Goal: Information Seeking & Learning: Learn about a topic

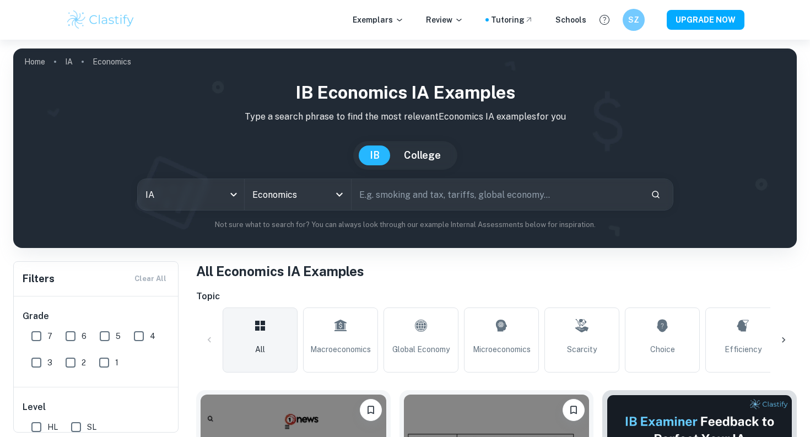
click at [386, 201] on input "text" at bounding box center [497, 194] width 290 height 31
type input "interest"
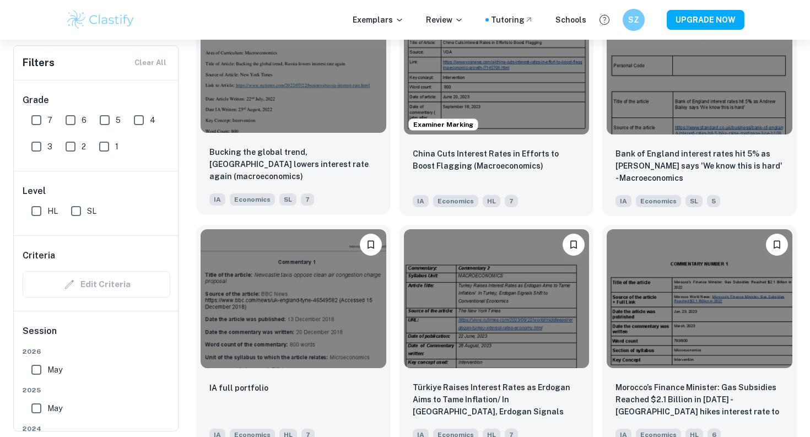
scroll to position [1161, 0]
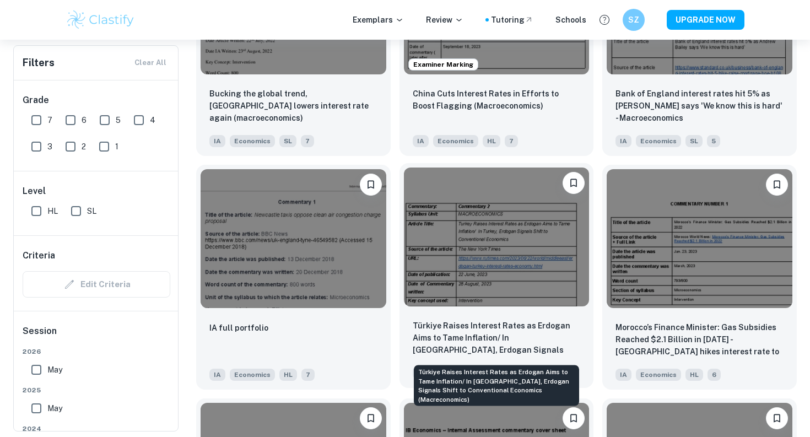
click at [430, 334] on p "Türkiye Raises Interest Rates as Erdogan Aims to Tame Inflation/ In [GEOGRAPHIC…" at bounding box center [497, 338] width 168 height 37
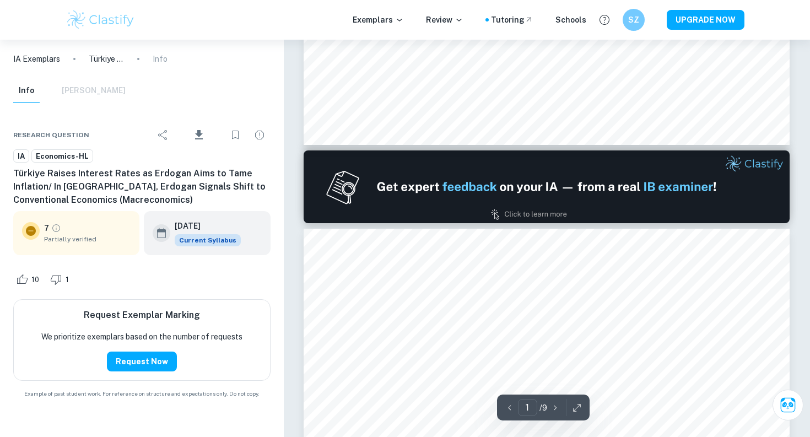
type input "2"
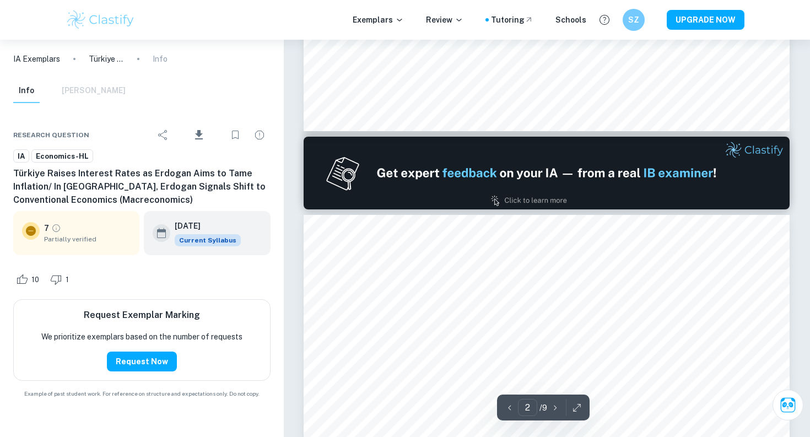
scroll to position [549, 0]
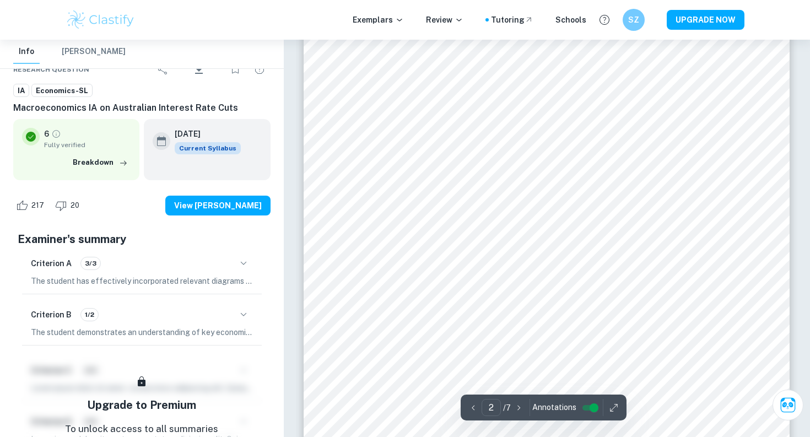
scroll to position [481, 0]
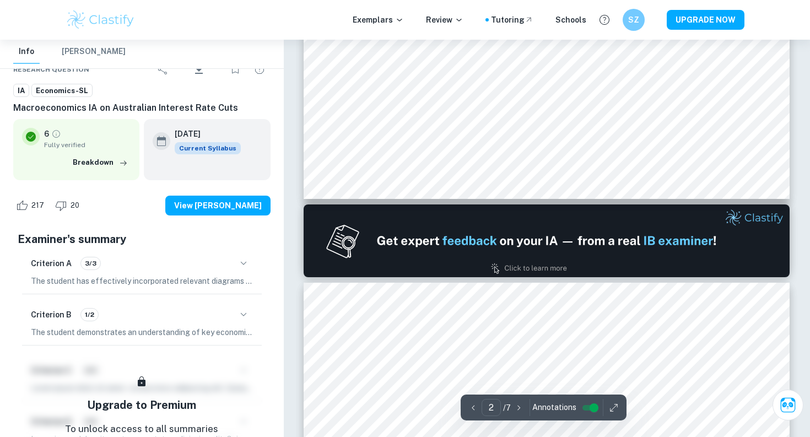
type input "1"
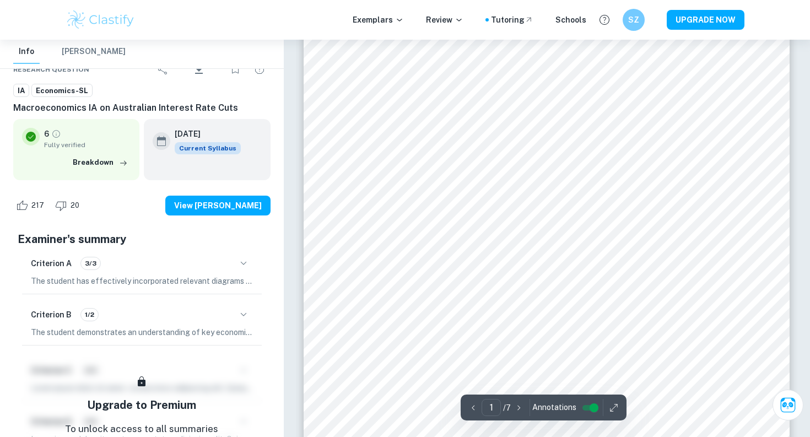
scroll to position [63, 0]
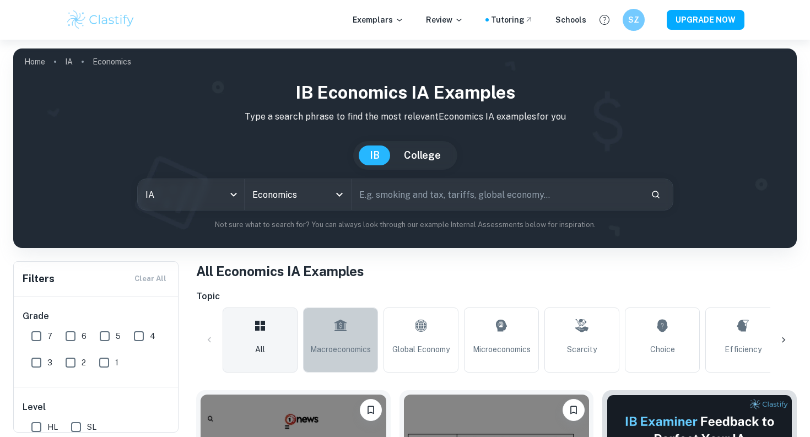
click at [323, 342] on link "Macroeconomics" at bounding box center [340, 339] width 75 height 65
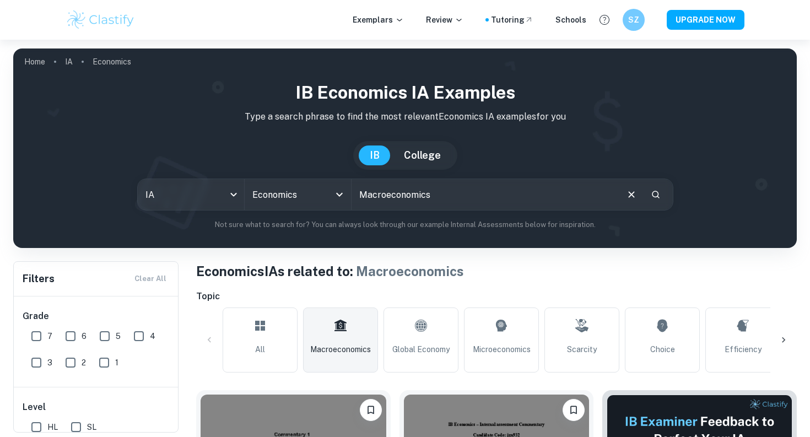
click at [412, 194] on input "text" at bounding box center [484, 194] width 265 height 31
type input "interest"
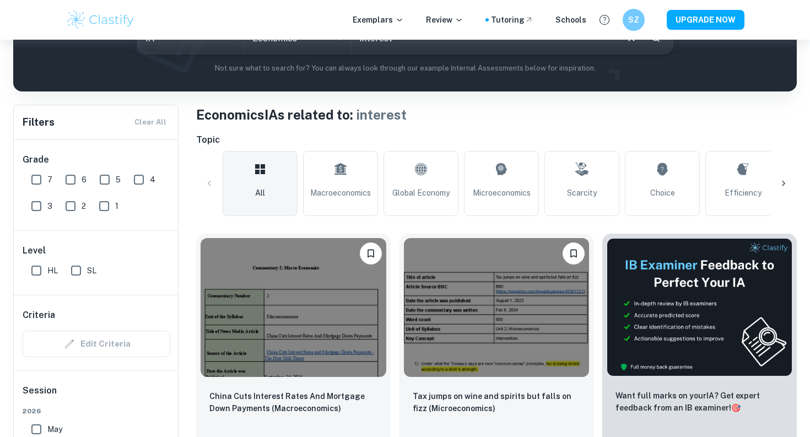
scroll to position [278, 0]
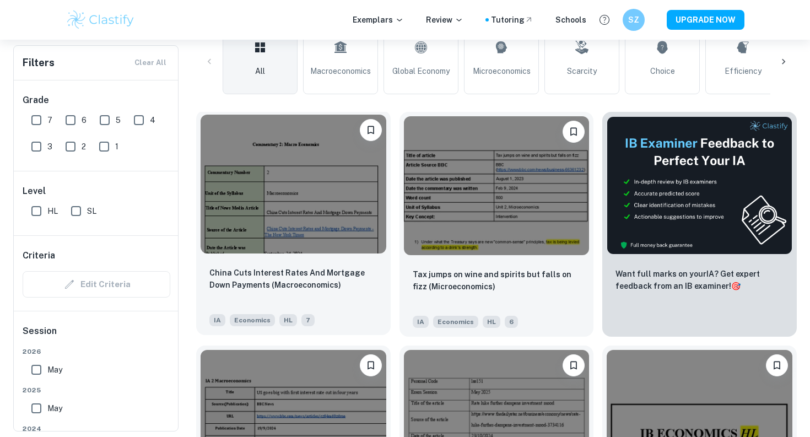
click at [244, 231] on img at bounding box center [294, 184] width 186 height 139
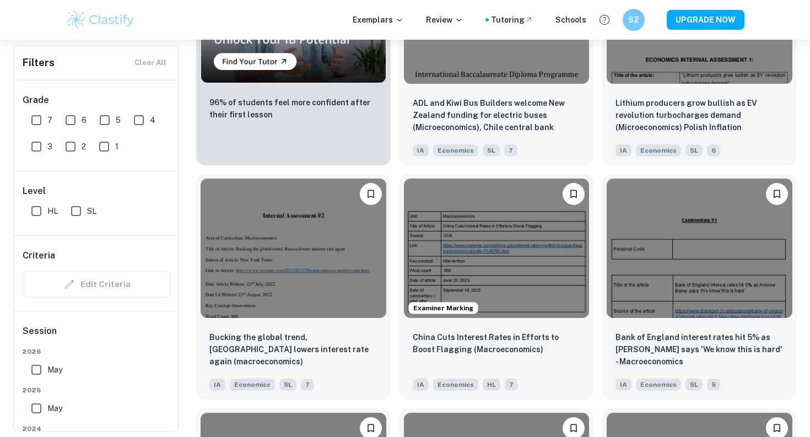
scroll to position [983, 0]
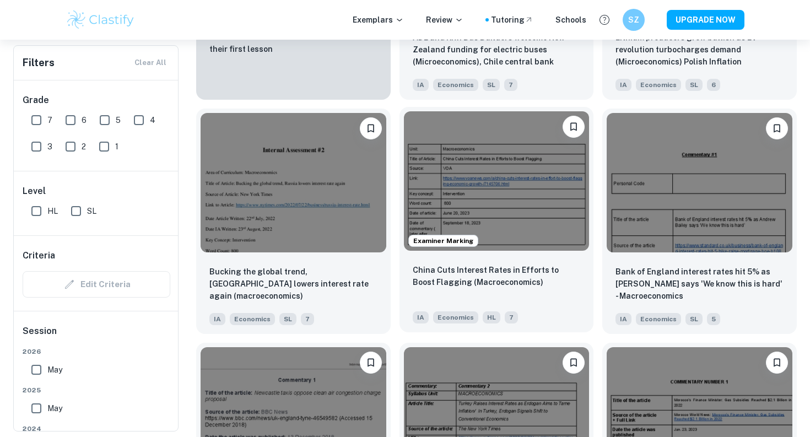
click at [431, 289] on div "China Cuts Interest Rates in Efforts to Boost Flagging (Macroeconomics)" at bounding box center [497, 282] width 168 height 37
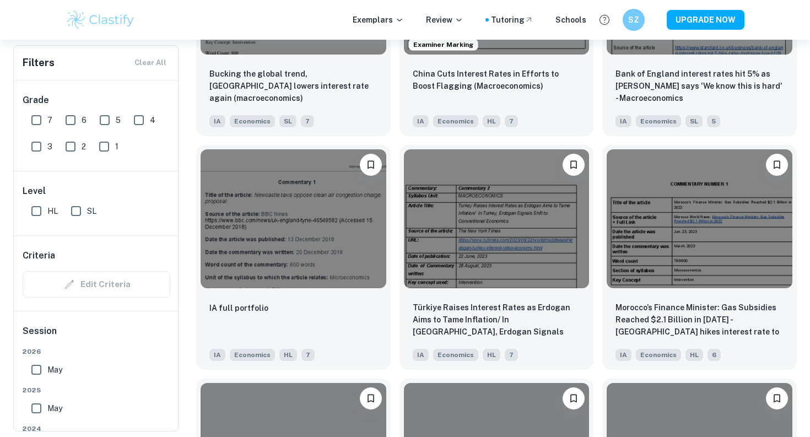
scroll to position [1205, 0]
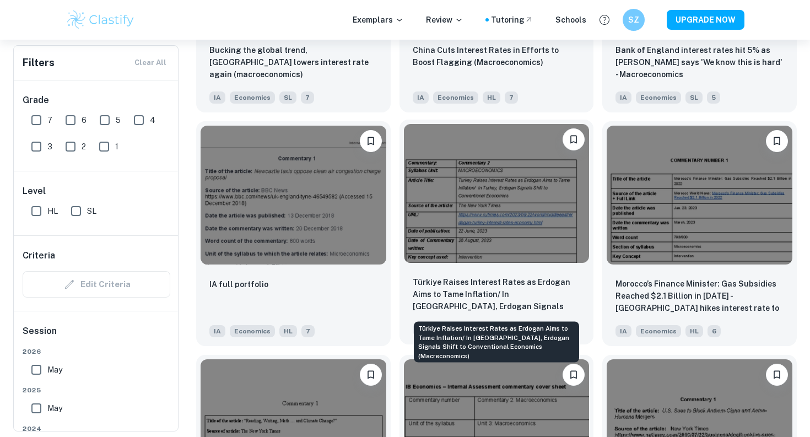
click at [484, 296] on p "Türkiye Raises Interest Rates as Erdogan Aims to Tame Inflation/ In [GEOGRAPHIC…" at bounding box center [497, 294] width 168 height 37
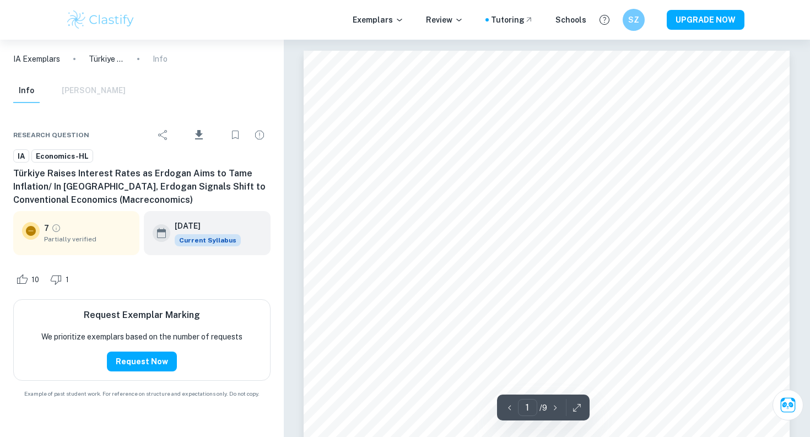
scroll to position [4, 0]
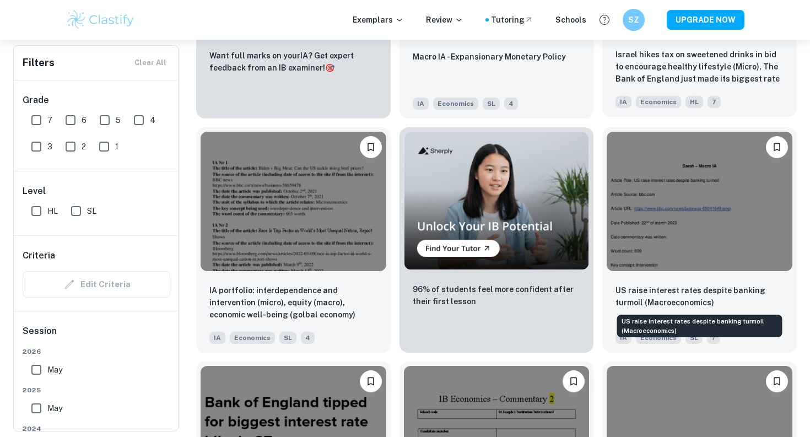
scroll to position [1898, 0]
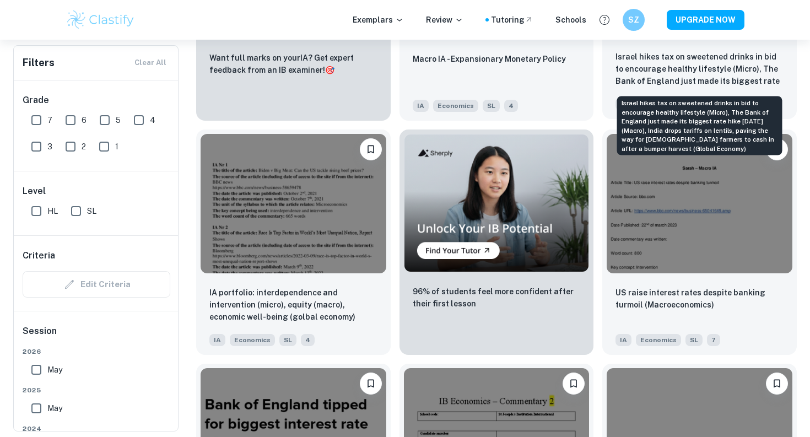
click at [645, 77] on p "Israel hikes tax on sweetened drinks in bid to encourage healthy lifestyle (Mic…" at bounding box center [700, 69] width 168 height 37
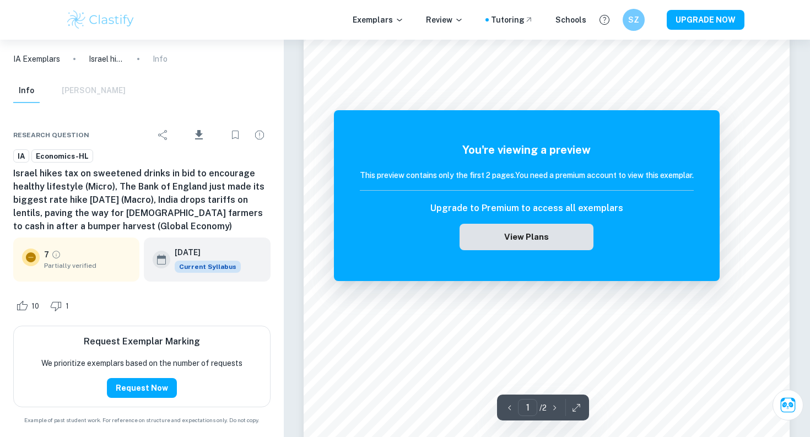
scroll to position [20, 0]
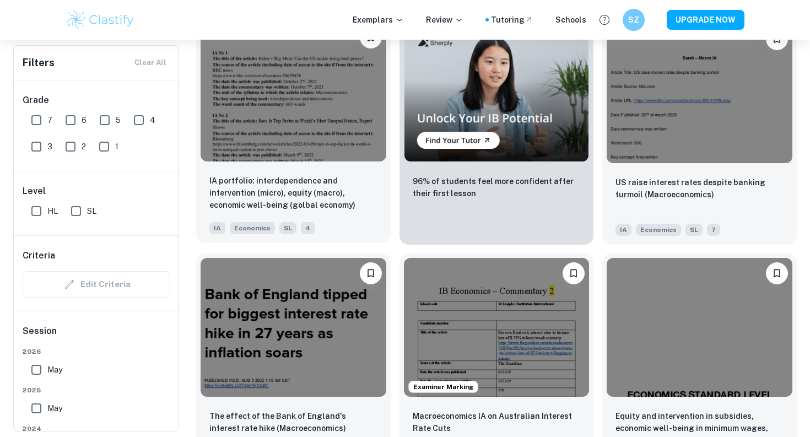
scroll to position [2036, 0]
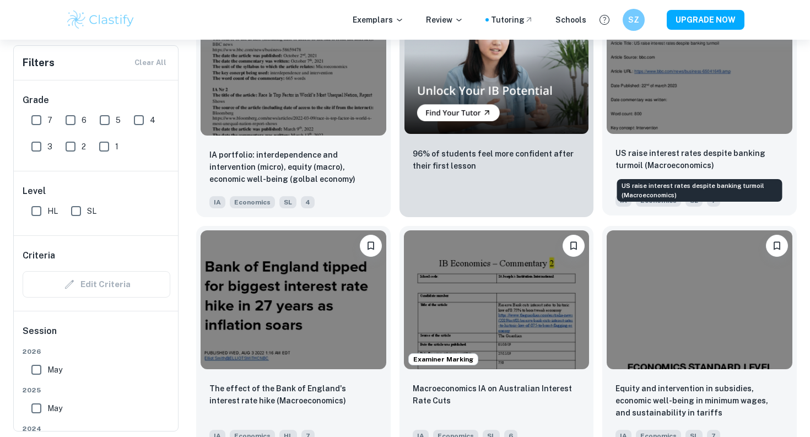
click at [651, 159] on p "US raise interest rates despite banking turmoil (Macroeconomics)" at bounding box center [700, 159] width 168 height 24
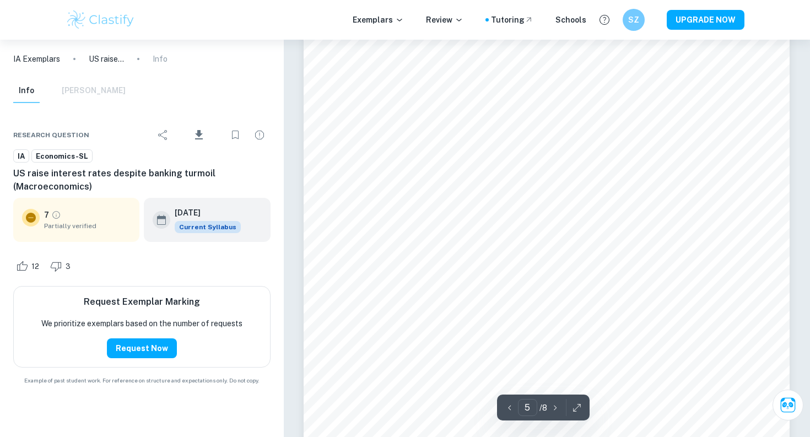
scroll to position [2819, 0]
type input "4"
